Goal: Answer question/provide support

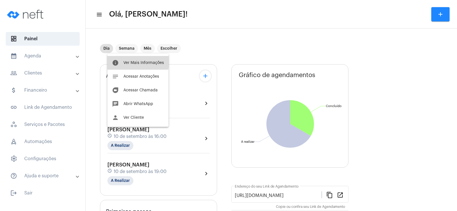
click at [129, 59] on button "info Ver Mais Informações" at bounding box center [137, 63] width 61 height 14
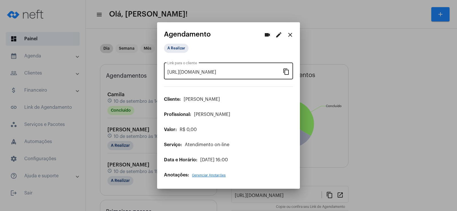
click at [283, 72] on mat-icon "content_copy" at bounding box center [286, 71] width 7 height 7
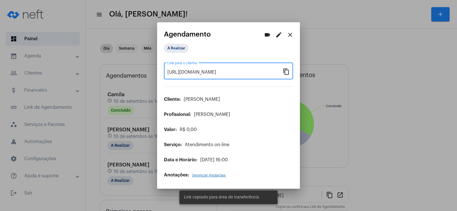
click at [265, 34] on mat-icon "videocam" at bounding box center [267, 34] width 7 height 7
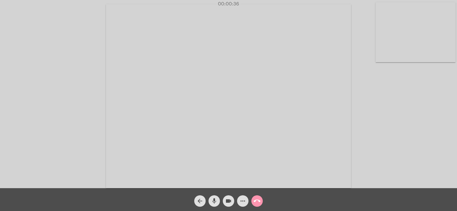
click at [240, 206] on span "more_horiz" at bounding box center [242, 200] width 7 height 11
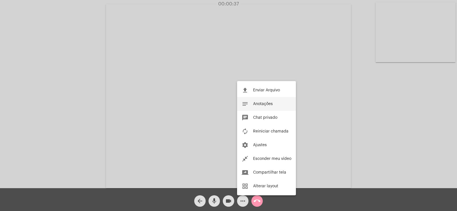
click at [280, 102] on button "notes Anotações" at bounding box center [266, 104] width 59 height 14
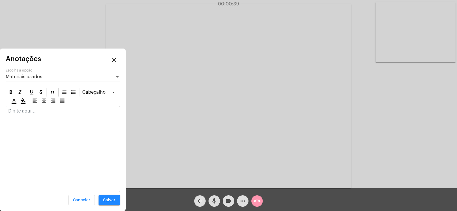
click at [39, 73] on div "Materiais usados Escolha a opção" at bounding box center [63, 74] width 114 height 13
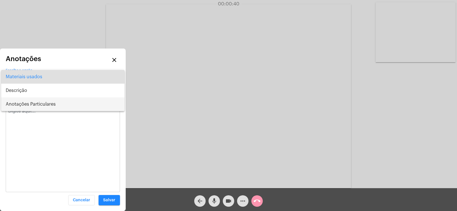
click at [39, 101] on span "Anotações Particulares" at bounding box center [63, 104] width 114 height 14
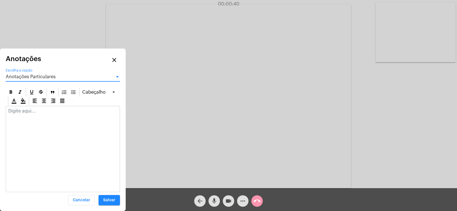
click at [24, 114] on div at bounding box center [63, 112] width 114 height 13
click at [19, 114] on div at bounding box center [63, 112] width 114 height 13
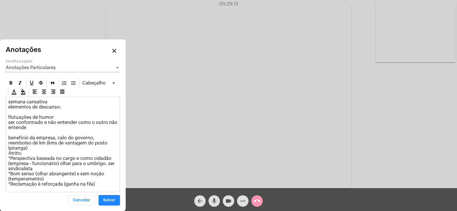
click at [44, 70] on span "Anotações Particulares" at bounding box center [31, 67] width 50 height 5
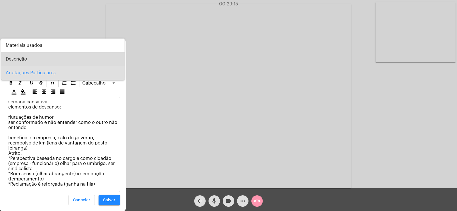
click at [23, 59] on span "Descrição" at bounding box center [63, 59] width 114 height 14
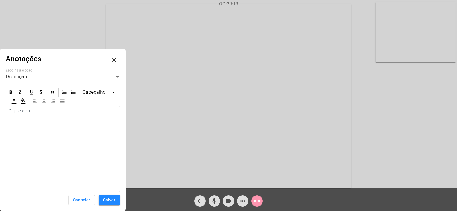
click at [31, 114] on div at bounding box center [63, 112] width 114 height 13
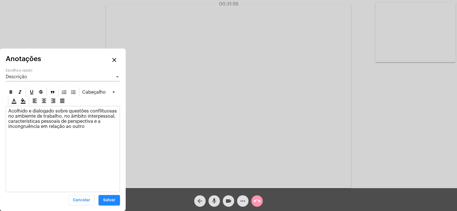
drag, startPoint x: 63, startPoint y: 115, endPoint x: 114, endPoint y: 116, distance: 50.8
click at [114, 116] on p "Acolhido e dialogado sobre questões conflituosas no ambiente de trabalho, no âm…" at bounding box center [62, 118] width 109 height 21
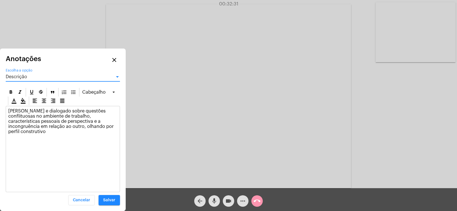
click at [15, 77] on span "Descrição" at bounding box center [16, 76] width 21 height 5
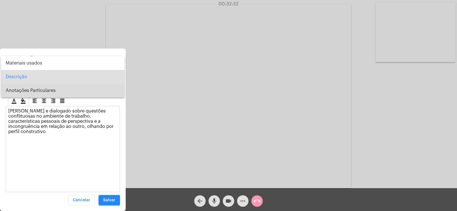
click at [26, 95] on span "Anotações Particulares" at bounding box center [63, 91] width 114 height 14
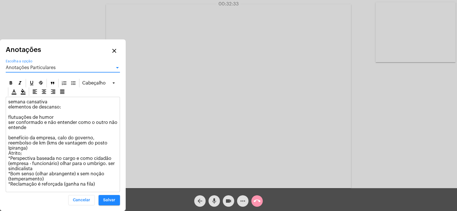
click at [104, 179] on p "semana cansativa elementos de descanso: flutuações de humor ser conformado e nã…" at bounding box center [62, 142] width 109 height 87
click at [102, 181] on p "semana cansativa elementos de descanso: flutuações de humor ser conformado e nã…" at bounding box center [62, 142] width 109 height 87
click at [101, 184] on p "semana cansativa elementos de descanso: flutuações de humor ser conformado e nã…" at bounding box center [62, 142] width 109 height 87
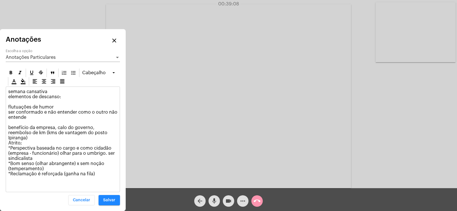
drag, startPoint x: 34, startPoint y: 123, endPoint x: 5, endPoint y: 113, distance: 30.4
click at [5, 113] on div "Anotações close Anotações Particulares Escolha a opção [GEOGRAPHIC_DATA] semana…" at bounding box center [63, 120] width 126 height 182
drag, startPoint x: 10, startPoint y: 182, endPoint x: 11, endPoint y: 178, distance: 4.0
click at [10, 181] on p "semana cansativa elementos de descanso: flutuações de humor ser conformado e nã…" at bounding box center [62, 138] width 109 height 98
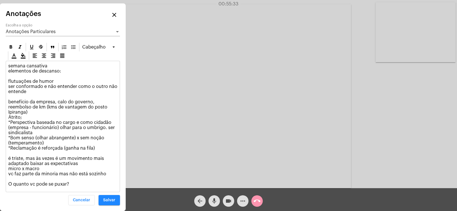
click at [110, 198] on span "Salvar" at bounding box center [109, 200] width 12 height 4
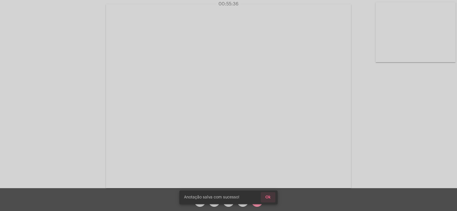
click at [268, 196] on span "Ok" at bounding box center [267, 197] width 5 height 4
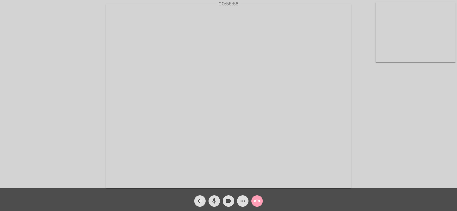
click at [257, 202] on mat-icon "call_end" at bounding box center [256, 200] width 7 height 7
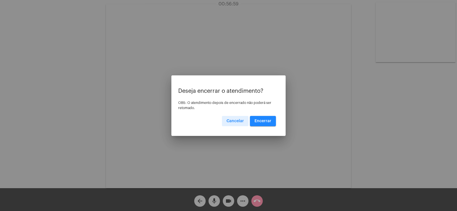
click at [260, 122] on span "Encerrar" at bounding box center [262, 121] width 17 height 4
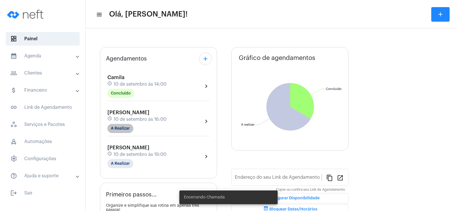
click at [124, 132] on mat-chip "A Realizar" at bounding box center [120, 128] width 26 height 9
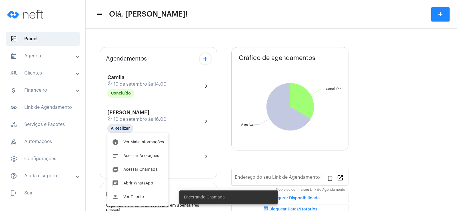
type input "[URL][DOMAIN_NAME]"
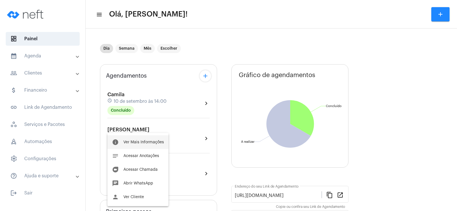
click at [138, 144] on span "Ver Mais Informações" at bounding box center [143, 142] width 41 height 4
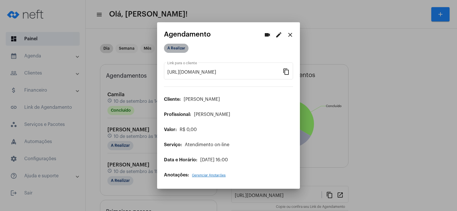
click at [177, 47] on mat-chip "A Realizar" at bounding box center [176, 48] width 25 height 9
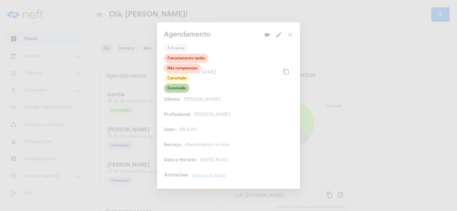
click at [181, 87] on mat-chip "Concluído" at bounding box center [176, 88] width 25 height 9
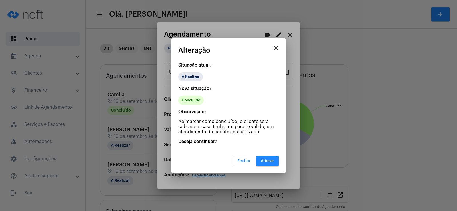
click at [266, 161] on span "Alterar" at bounding box center [267, 161] width 13 height 4
